Goal: Information Seeking & Learning: Learn about a topic

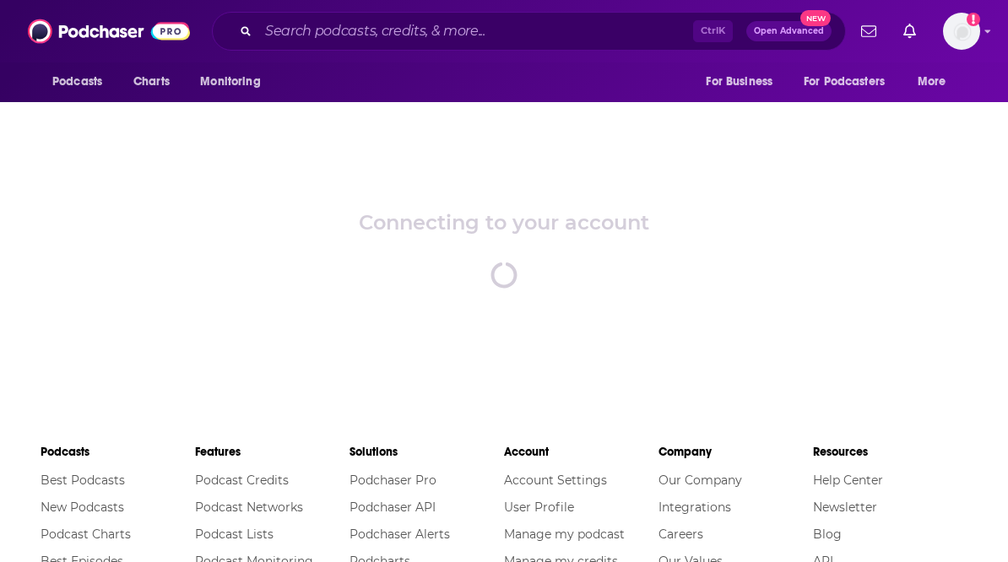
click at [873, 241] on div "Connecting to your account spinner" at bounding box center [504, 248] width 1008 height 295
click at [978, 28] on img "Logged in as gracewagner" at bounding box center [961, 31] width 37 height 37
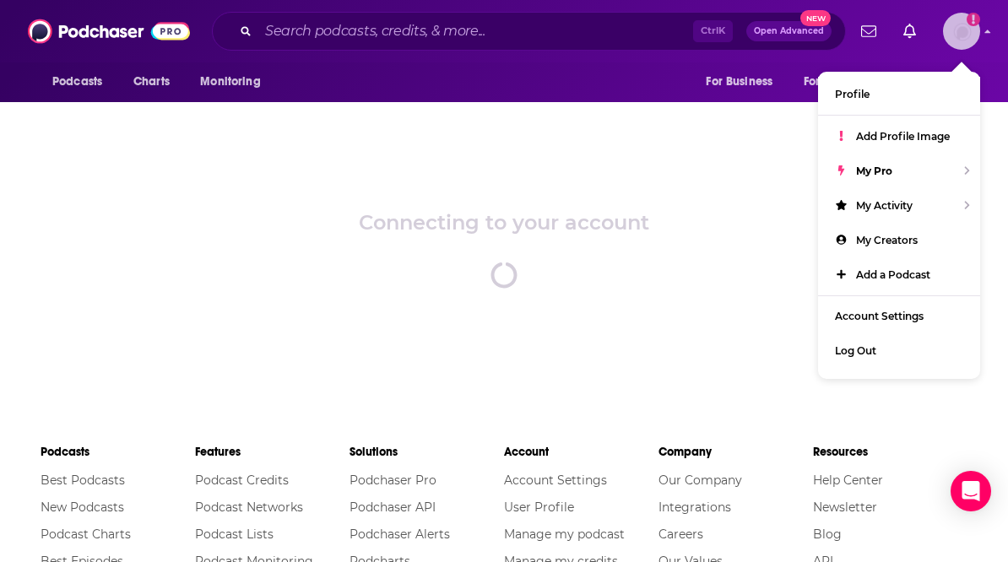
click at [978, 28] on img "Logged in as gracewagner" at bounding box center [961, 31] width 37 height 37
click at [696, 176] on div "Connecting to your account spinner" at bounding box center [504, 248] width 1008 height 295
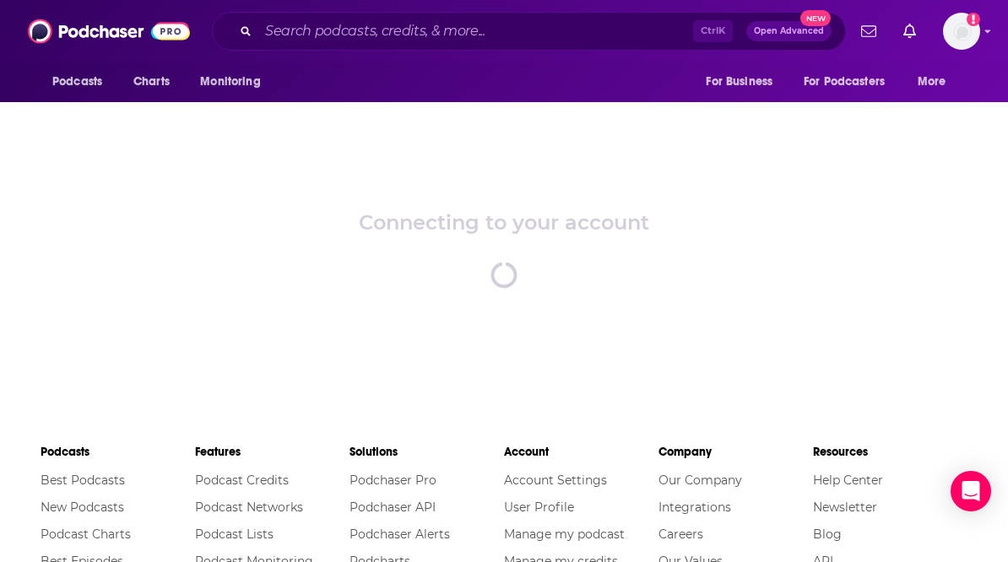
click at [358, 15] on div "Ctrl K Open Advanced New" at bounding box center [529, 31] width 634 height 39
click at [355, 28] on input "Search podcasts, credits, & more..." at bounding box center [475, 31] width 435 height 27
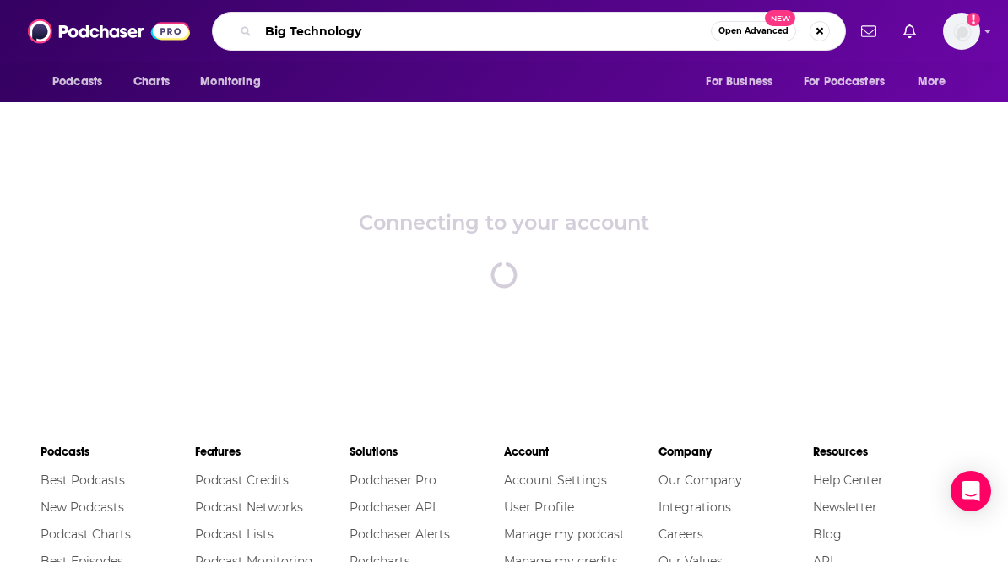
type input "Big Technology"
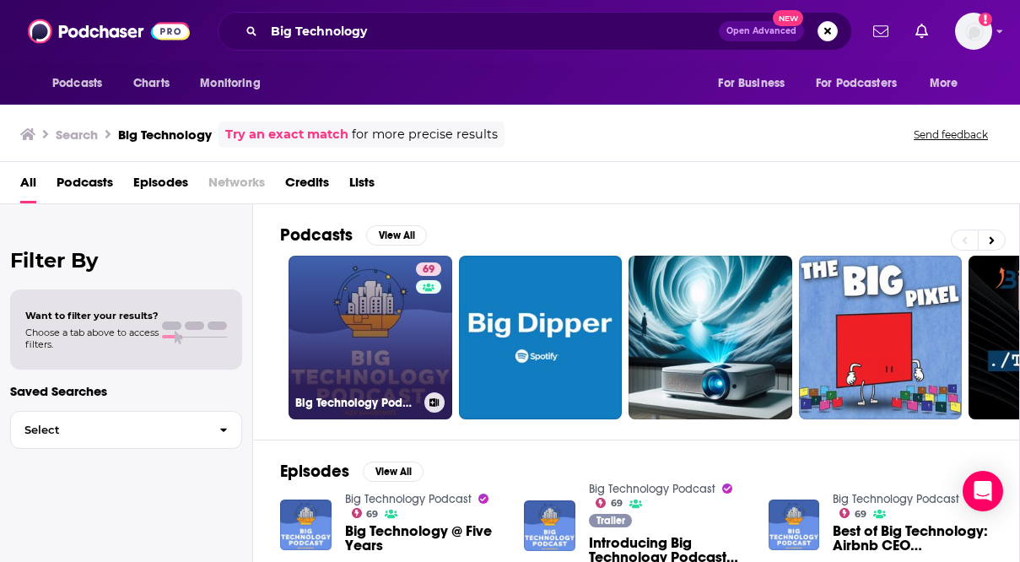
click at [405, 350] on link "69 Big Technology Podcast" at bounding box center [371, 338] width 164 height 164
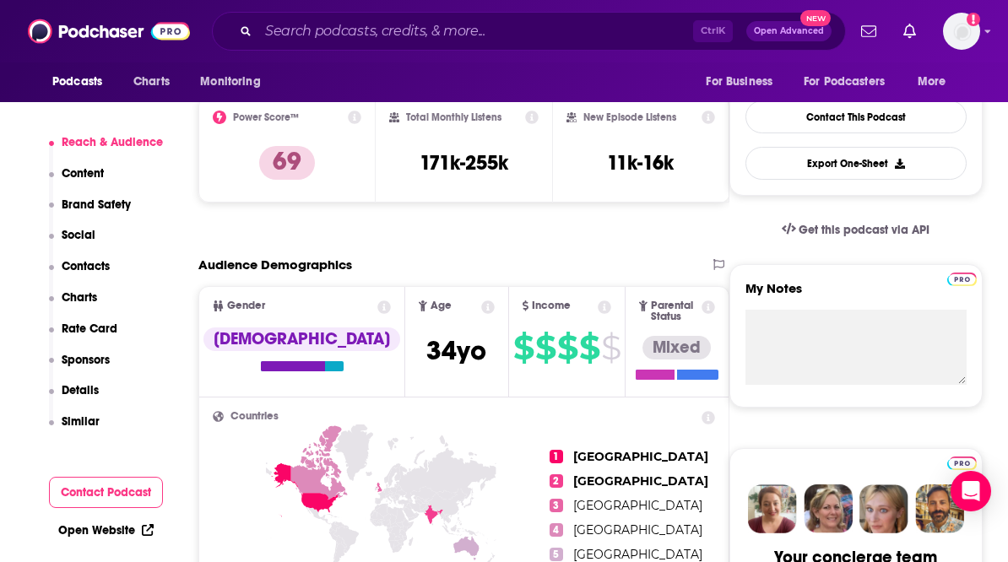
scroll to position [252, 0]
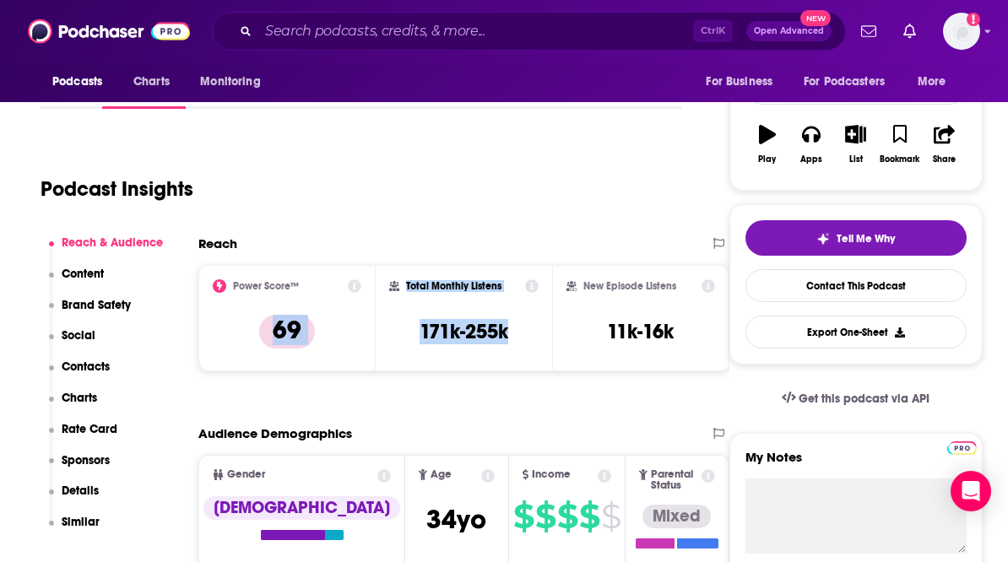
drag, startPoint x: 517, startPoint y: 328, endPoint x: 360, endPoint y: 279, distance: 164.2
click at [359, 279] on div "Power Score™ 69 Total Monthly Listens 171k-255k New Episode Listens 11k-16k" at bounding box center [463, 318] width 531 height 106
drag, startPoint x: 360, startPoint y: 279, endPoint x: 478, endPoint y: 328, distance: 127.9
click at [479, 333] on h3 "171k-255k" at bounding box center [464, 331] width 89 height 25
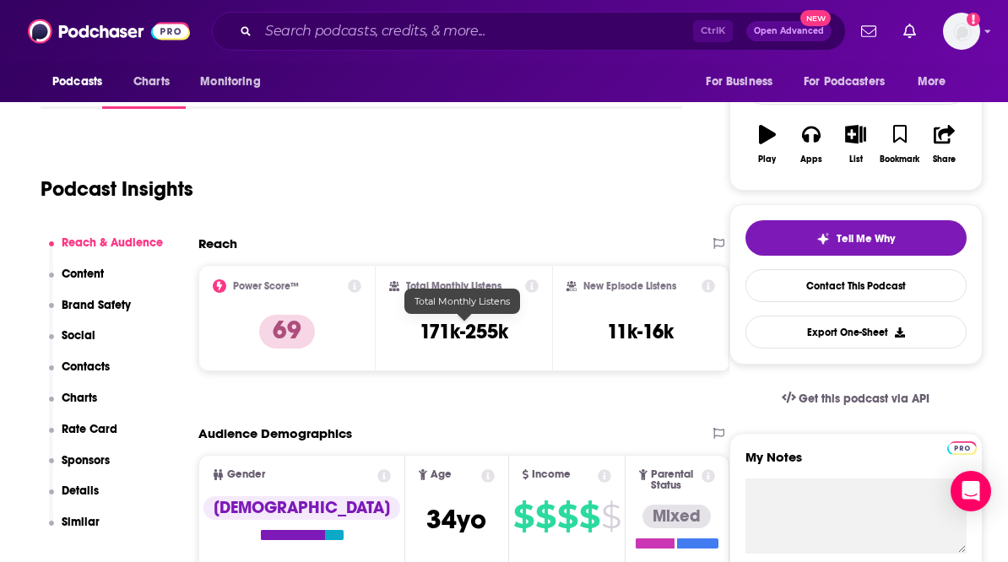
drag, startPoint x: 482, startPoint y: 326, endPoint x: 452, endPoint y: 347, distance: 36.3
click at [460, 333] on h3 "171k-255k" at bounding box center [464, 331] width 89 height 25
drag, startPoint x: 328, startPoint y: 94, endPoint x: 328, endPoint y: 68, distance: 26.2
click at [328, 90] on div "Podcasts Charts Monitoring For Business For Podcasters More" at bounding box center [504, 82] width 1008 height 40
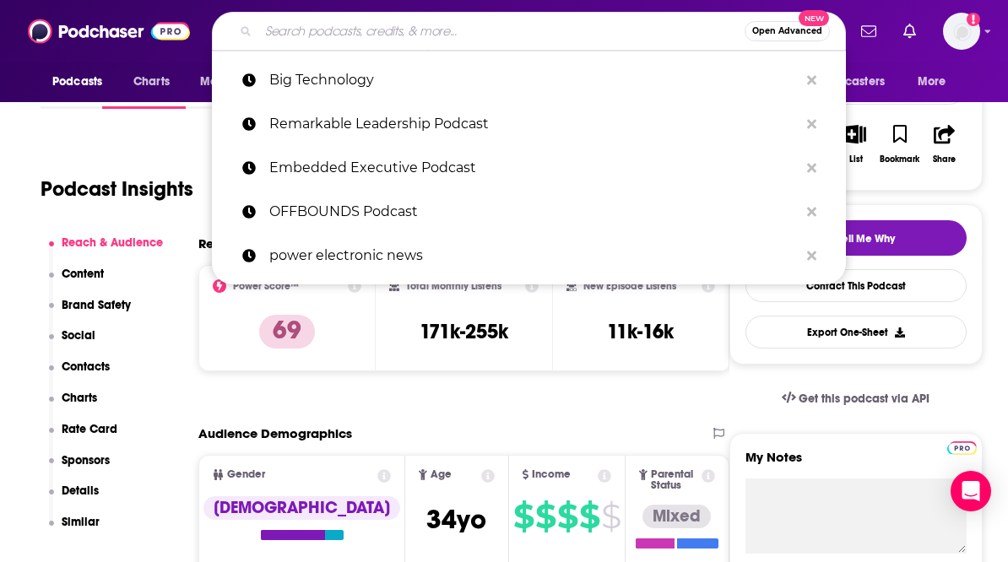
click at [321, 35] on input "Search podcasts, credits, & more..." at bounding box center [501, 31] width 486 height 27
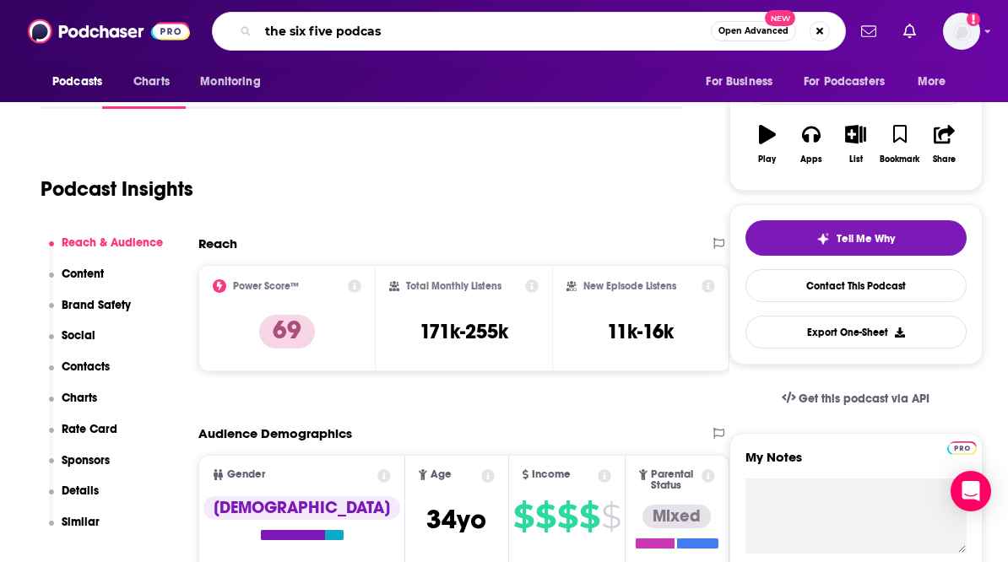
type input "the six five podcast"
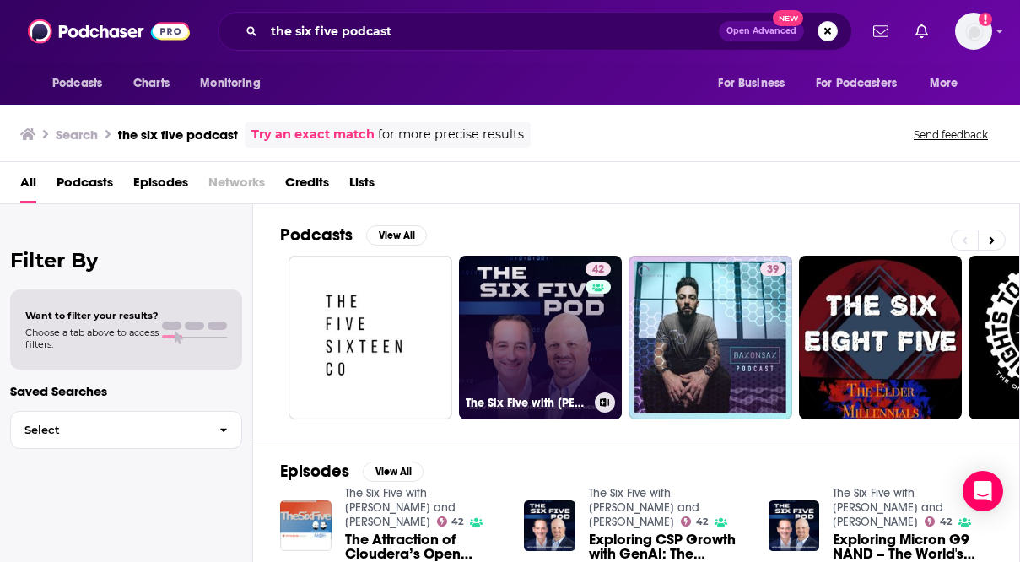
click at [541, 393] on div "The Six Five with [PERSON_NAME] and [PERSON_NAME]" at bounding box center [541, 402] width 150 height 20
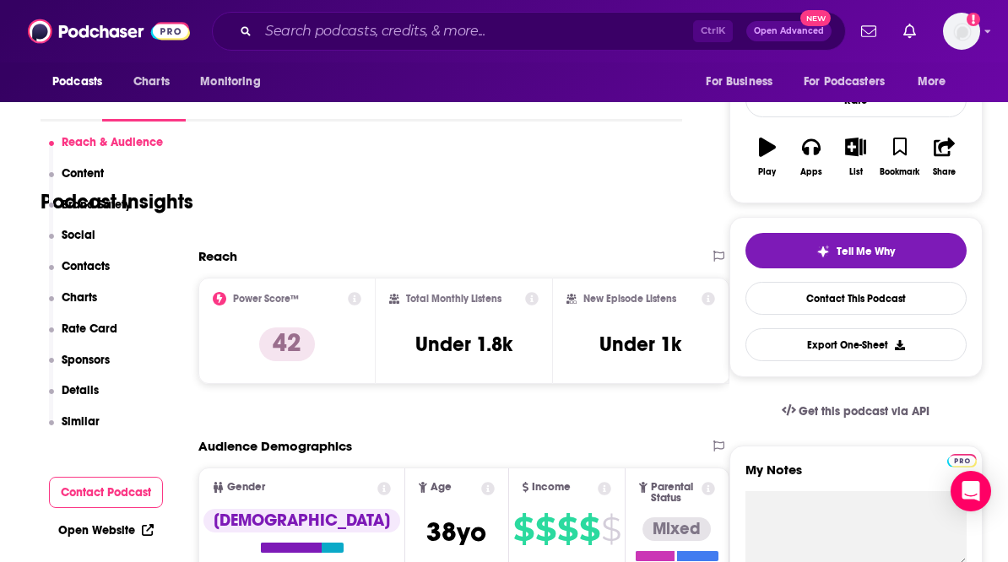
scroll to position [338, 0]
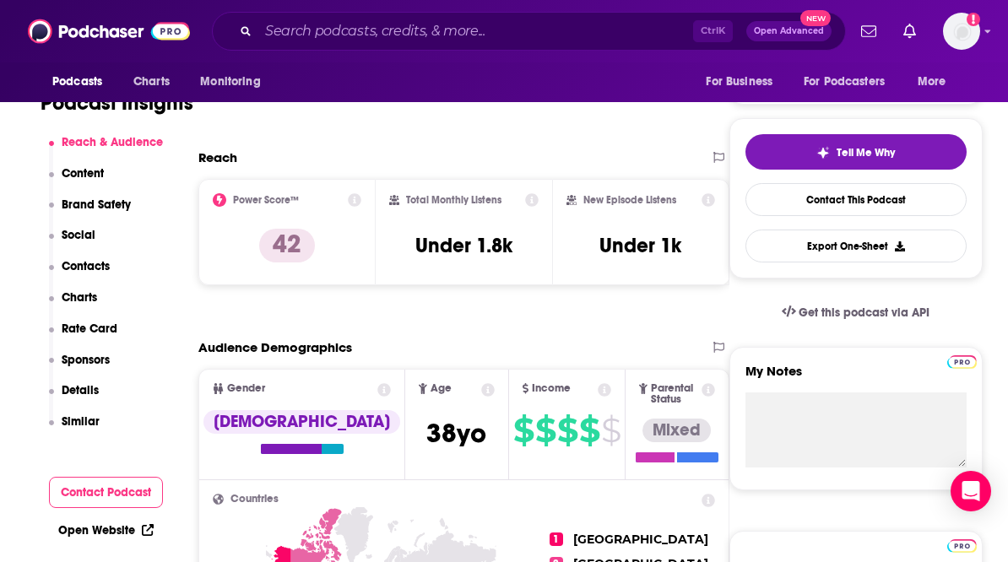
drag, startPoint x: 652, startPoint y: 306, endPoint x: 488, endPoint y: 441, distance: 212.8
drag, startPoint x: 393, startPoint y: 47, endPoint x: 409, endPoint y: 27, distance: 25.8
click at [393, 47] on div "Ctrl K Open Advanced New" at bounding box center [529, 31] width 634 height 39
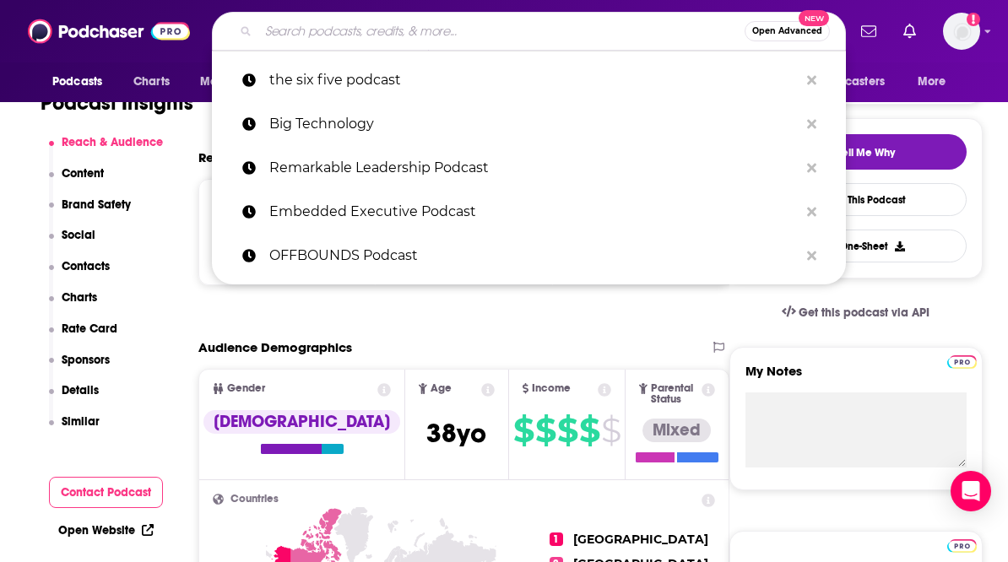
click at [411, 24] on input "Search podcasts, credits, & more..." at bounding box center [501, 31] width 486 height 27
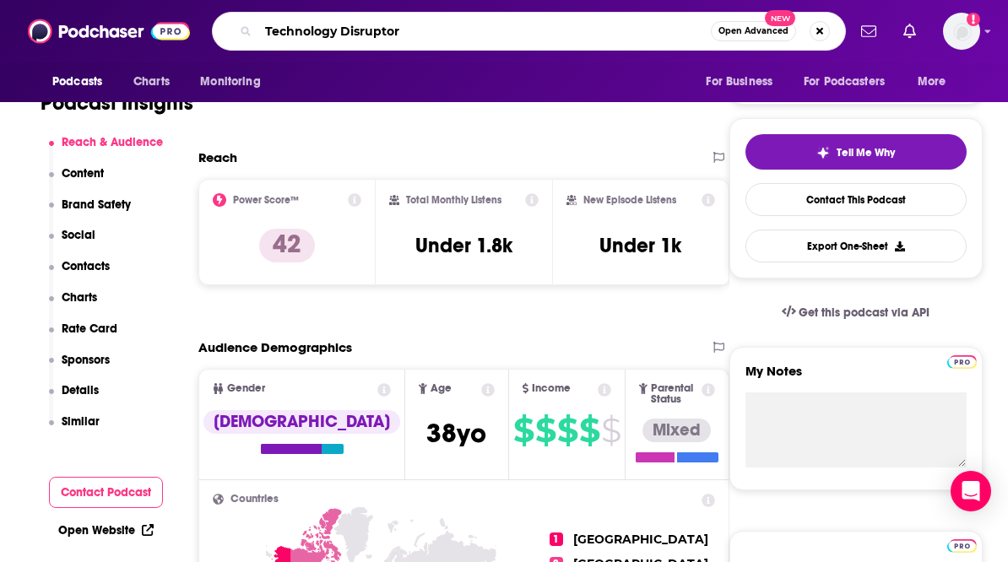
type input "Technology Disruptors"
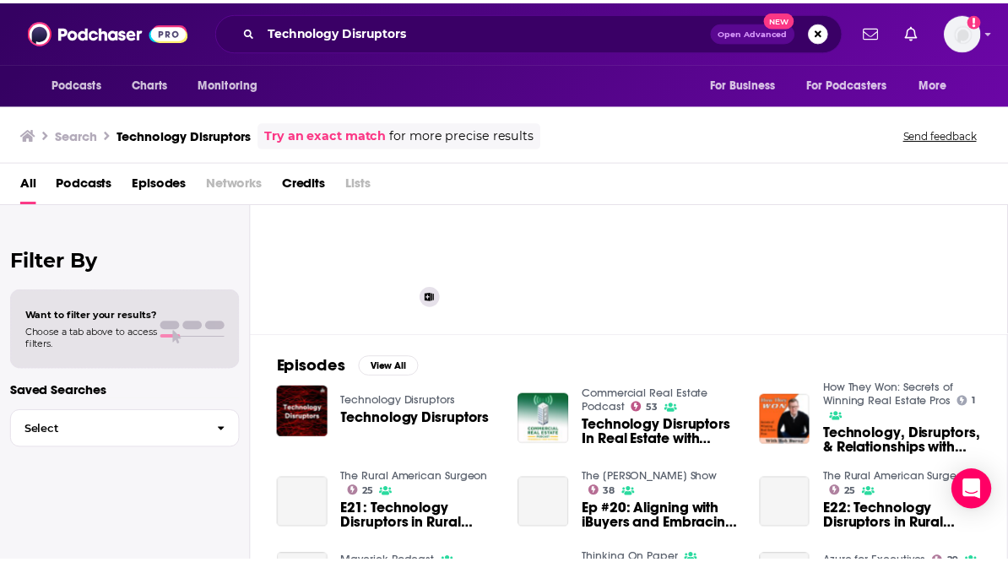
scroll to position [169, 0]
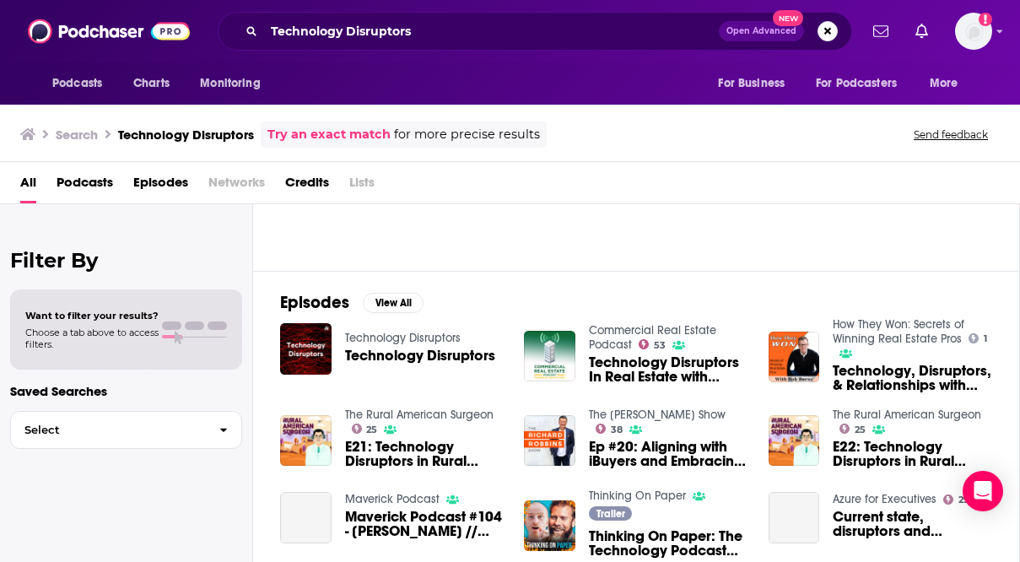
click at [364, 355] on span "Technology Disruptors" at bounding box center [420, 356] width 150 height 14
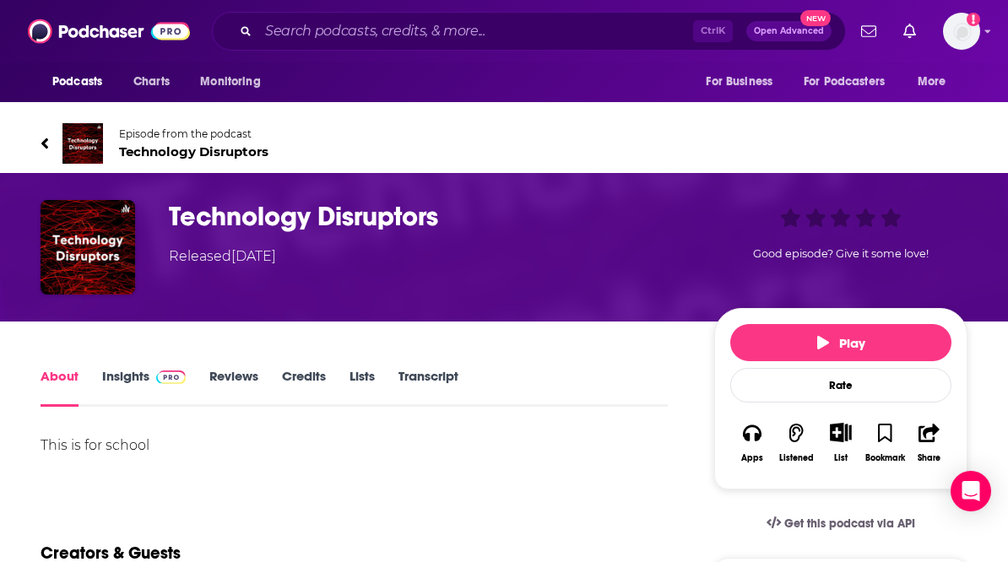
click at [43, 143] on icon at bounding box center [44, 143] width 7 height 11
click at [53, 142] on link "Episode from the podcast Technology Disruptors" at bounding box center [272, 143] width 463 height 41
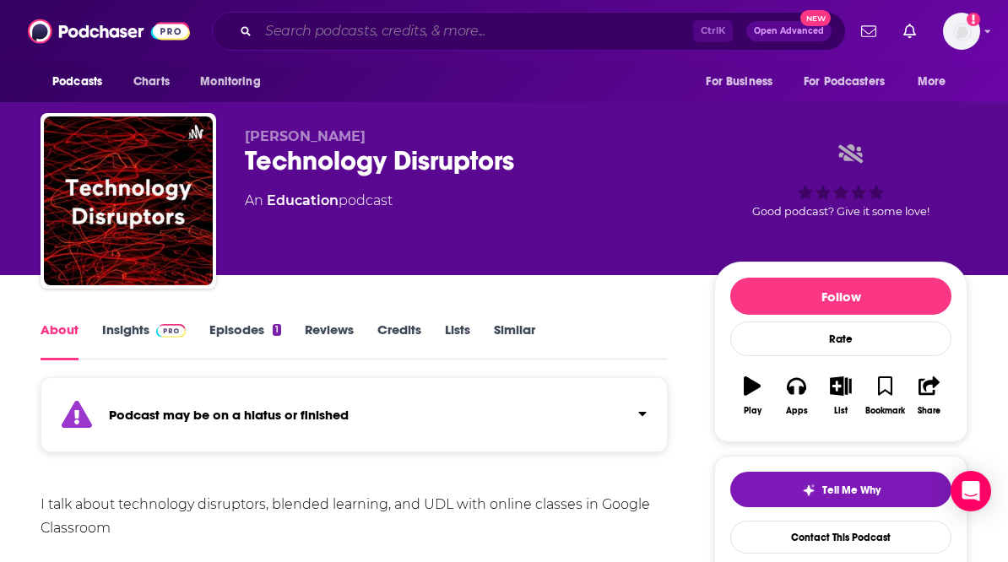
click at [321, 24] on input "Search podcasts, credits, & more..." at bounding box center [475, 31] width 435 height 27
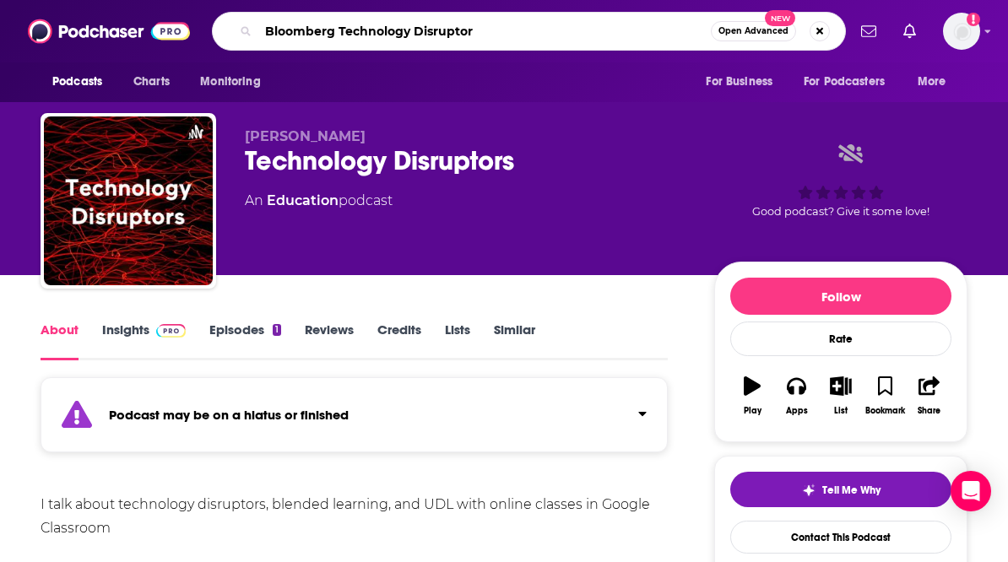
type input "Bloomberg Technology Disruptors"
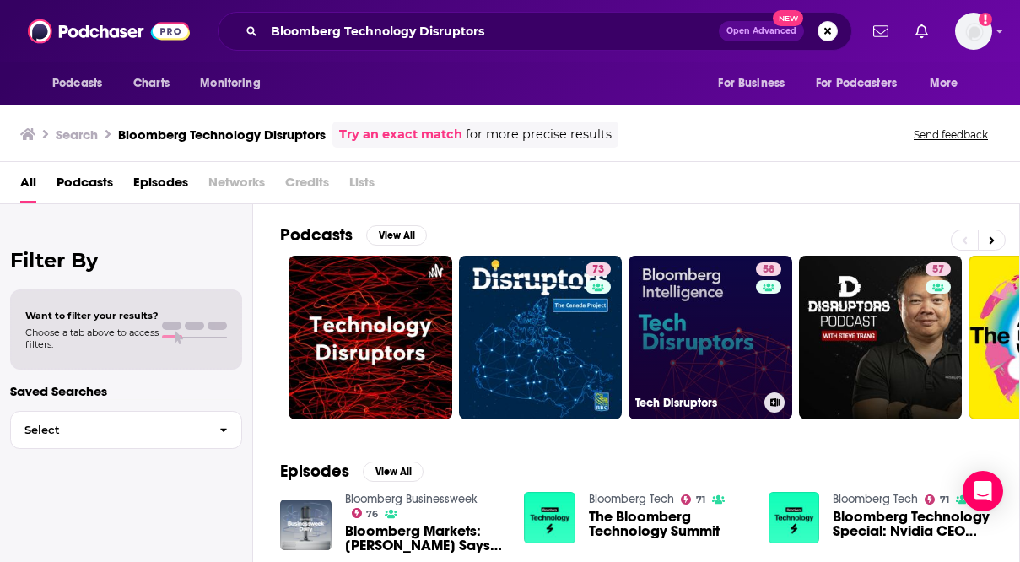
click at [729, 361] on link "58 Tech Disruptors" at bounding box center [711, 338] width 164 height 164
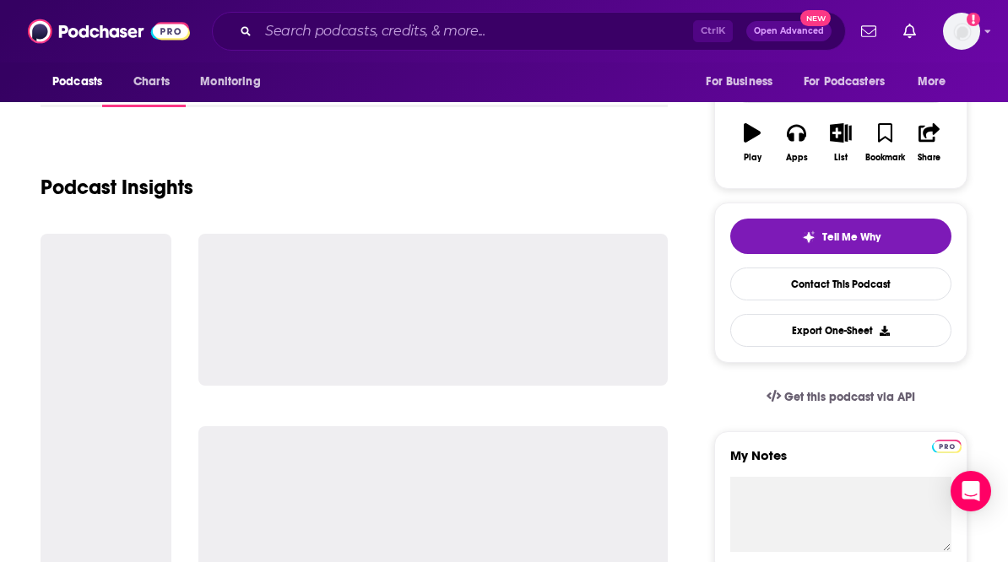
scroll to position [252, 0]
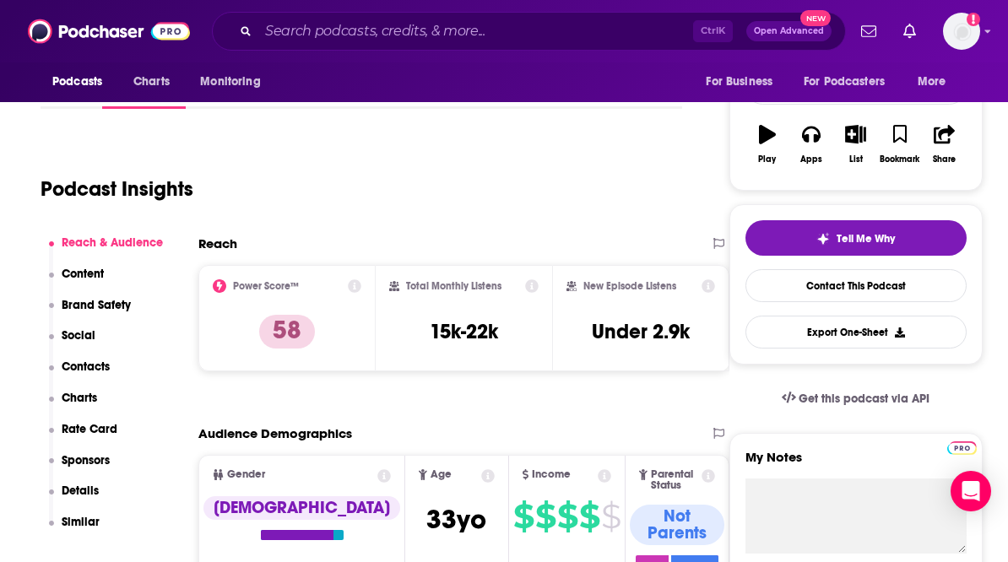
click at [391, 171] on div "Podcast Insights" at bounding box center [355, 179] width 628 height 86
click at [479, 187] on div "Podcast Insights" at bounding box center [355, 179] width 628 height 86
click at [370, 43] on input "Search podcasts, credits, & more..." at bounding box center [475, 31] width 435 height 27
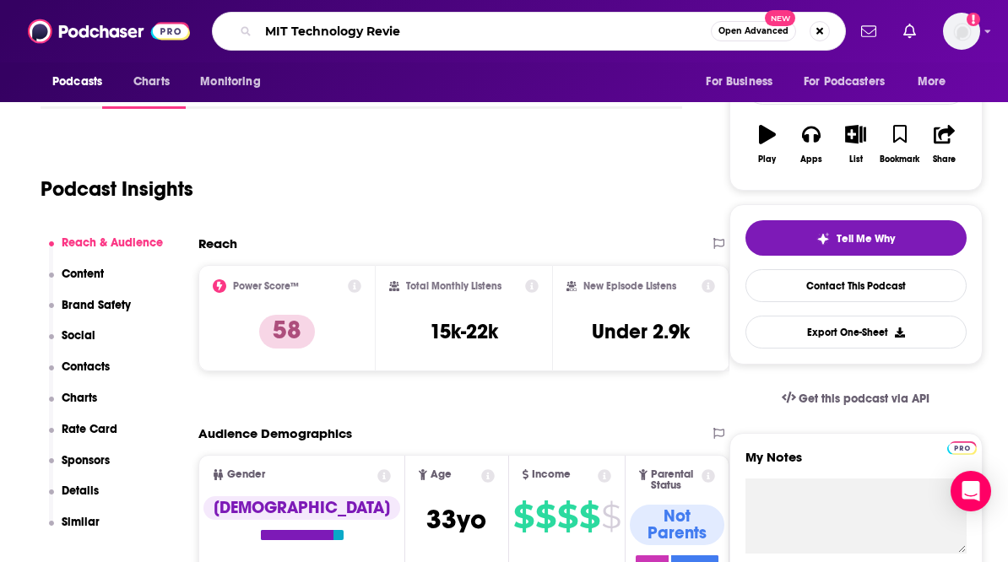
type input "MIT Technology Review"
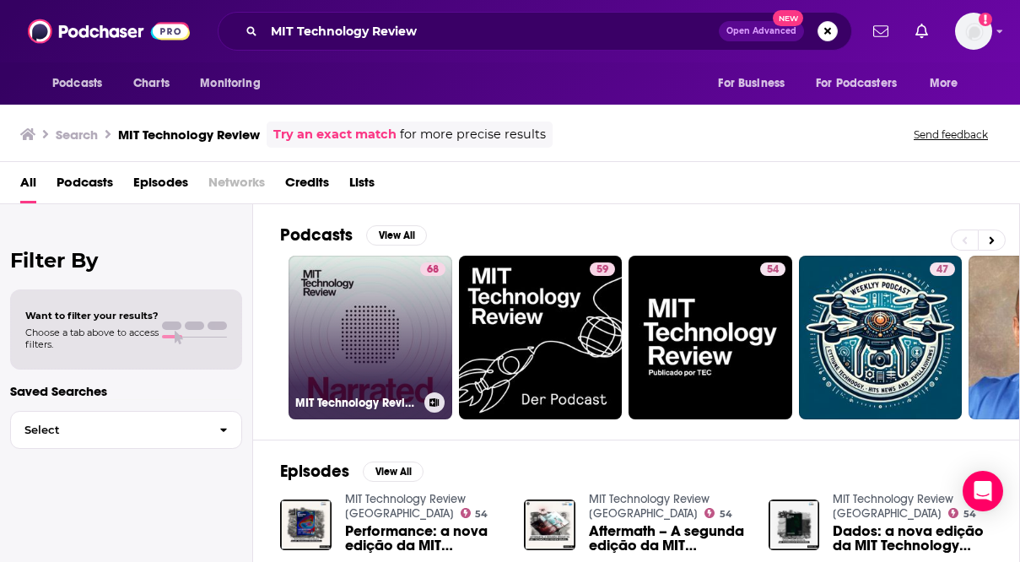
click at [399, 350] on link "68 MIT Technology Review Narrated" at bounding box center [371, 338] width 164 height 164
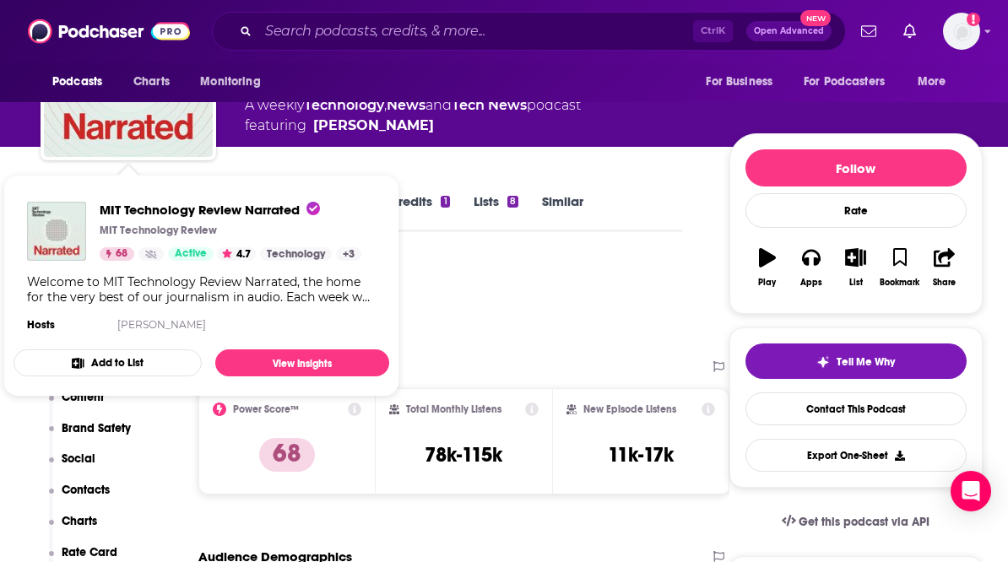
scroll to position [169, 0]
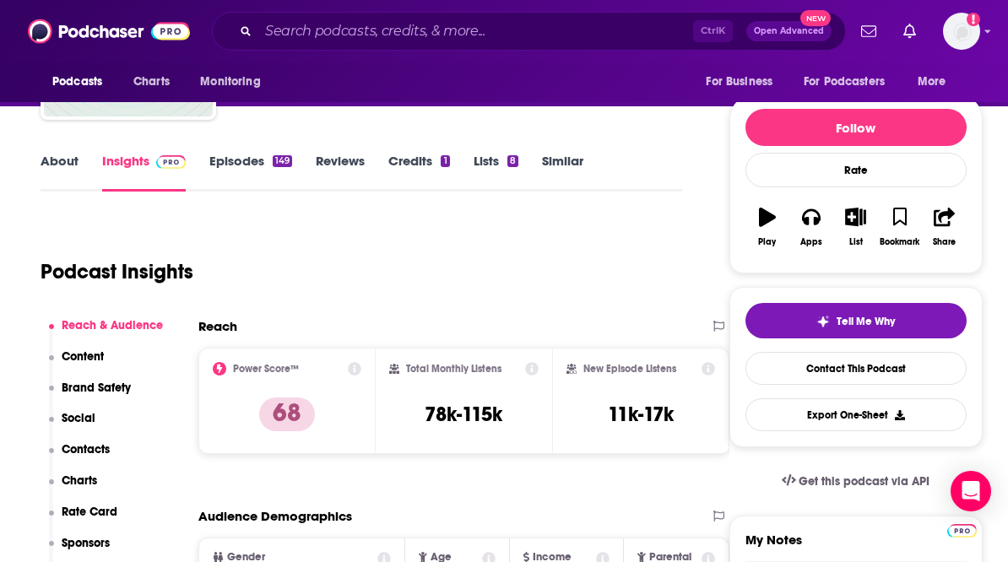
drag, startPoint x: 663, startPoint y: 221, endPoint x: 629, endPoint y: 260, distance: 52.0
click at [662, 219] on div "Podcast Insights" at bounding box center [355, 262] width 628 height 86
click at [629, 257] on div "Podcast Insights" at bounding box center [355, 262] width 628 height 86
click at [613, 228] on div "Podcast Insights" at bounding box center [355, 262] width 628 height 86
click at [645, 241] on div "Podcast Insights" at bounding box center [355, 262] width 628 height 86
